Goal: Information Seeking & Learning: Learn about a topic

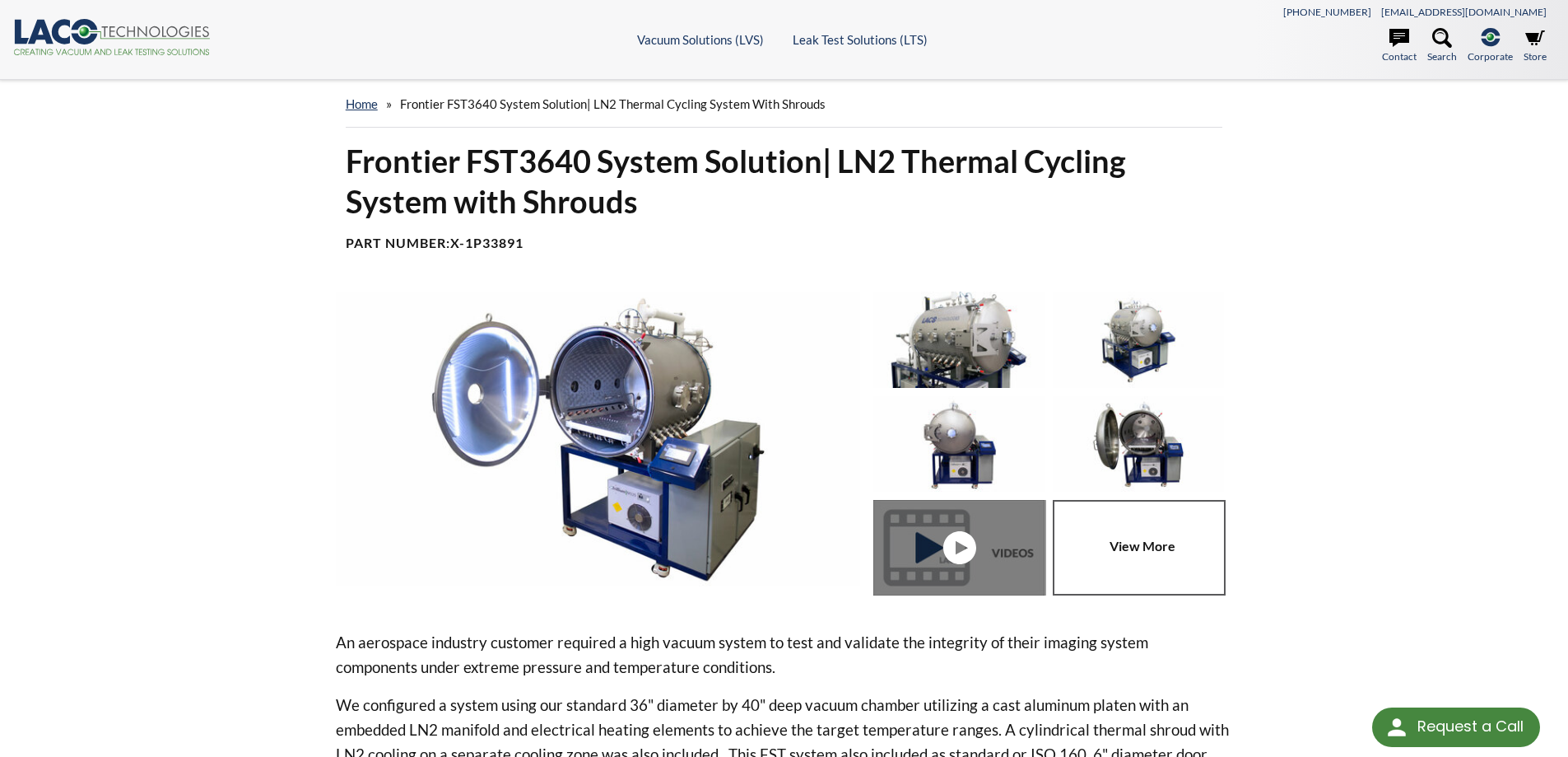
click at [940, 630] on p "An aerospace industry customer required a high vacuum system to test and valida…" at bounding box center [784, 654] width 897 height 49
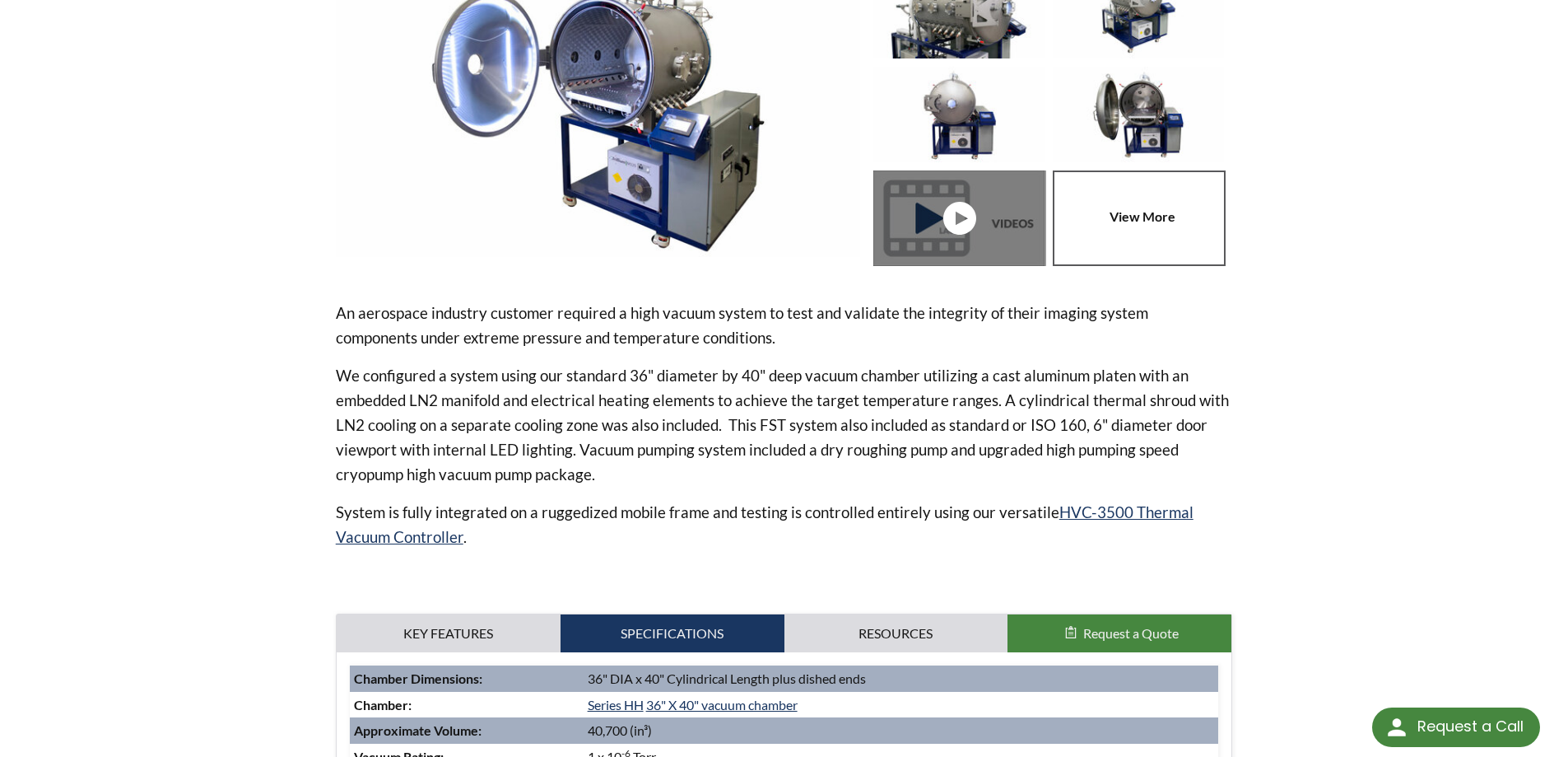
click at [349, 312] on p "An aerospace industry customer required a high vacuum system to test and valida…" at bounding box center [784, 325] width 897 height 49
drag, startPoint x: 345, startPoint y: 315, endPoint x: 389, endPoint y: 308, distance: 44.6
click at [389, 308] on p "An aerospace industry customer required a high vacuum system to test and valida…" at bounding box center [784, 325] width 897 height 49
click at [418, 311] on p "An aerospace industry customer required a high vacuum system to test and valida…" at bounding box center [784, 325] width 897 height 49
drag, startPoint x: 418, startPoint y: 313, endPoint x: 367, endPoint y: 313, distance: 51.0
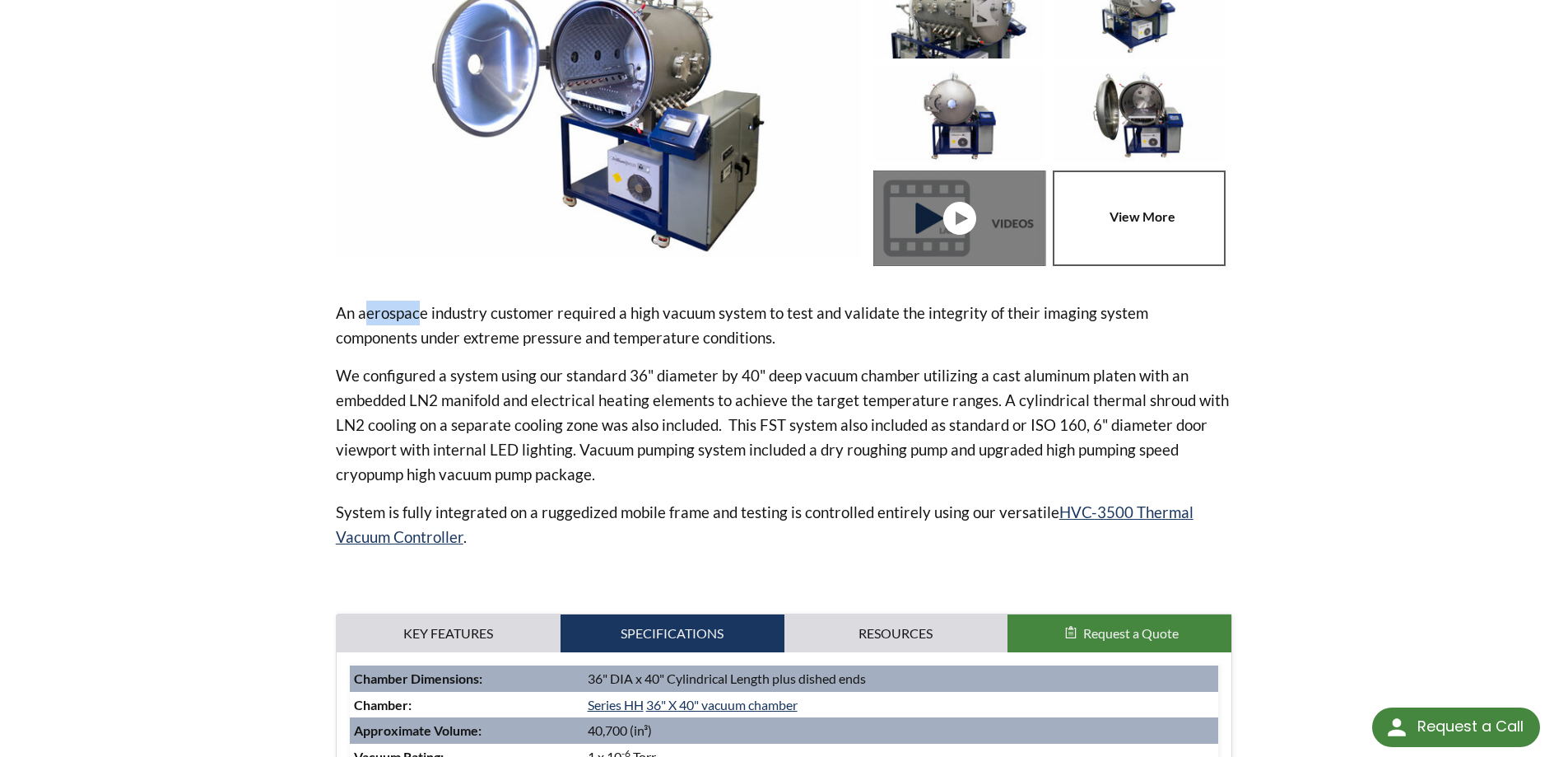
click at [367, 313] on p "An aerospace industry customer required a high vacuum system to test and valida…" at bounding box center [784, 325] width 897 height 49
click at [446, 311] on p "An aerospace industry customer required a high vacuum system to test and valida…" at bounding box center [784, 325] width 897 height 49
drag, startPoint x: 435, startPoint y: 313, endPoint x: 505, endPoint y: 318, distance: 70.2
click at [505, 318] on p "An aerospace industry customer required a high vacuum system to test and valida…" at bounding box center [784, 325] width 897 height 49
click at [599, 337] on p "An aerospace industry customer required a high vacuum system to test and valida…" at bounding box center [784, 325] width 897 height 49
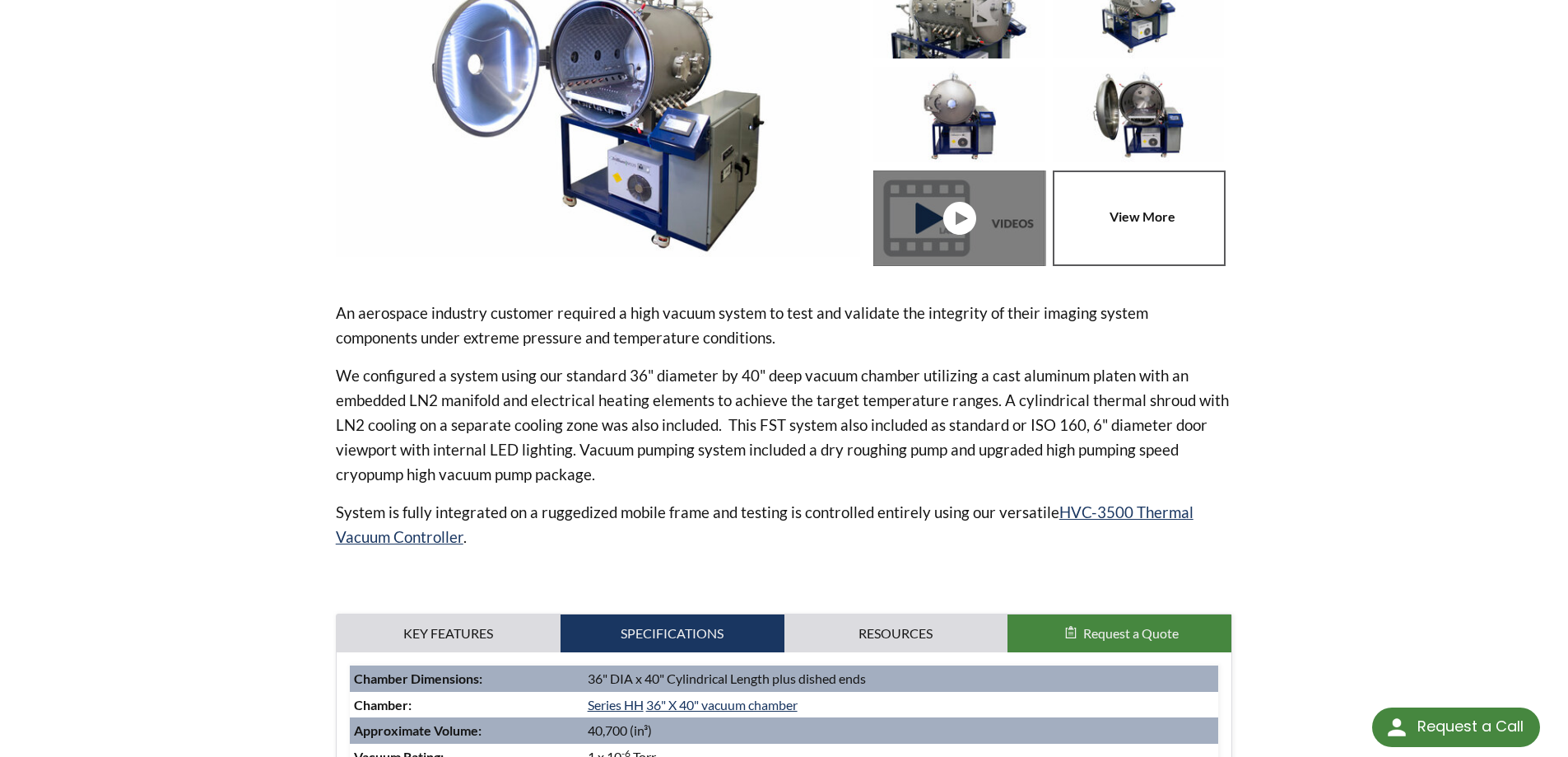
click at [431, 316] on p "An aerospace industry customer required a high vacuum system to test and valida…" at bounding box center [784, 325] width 897 height 49
